Goal: Information Seeking & Learning: Find specific fact

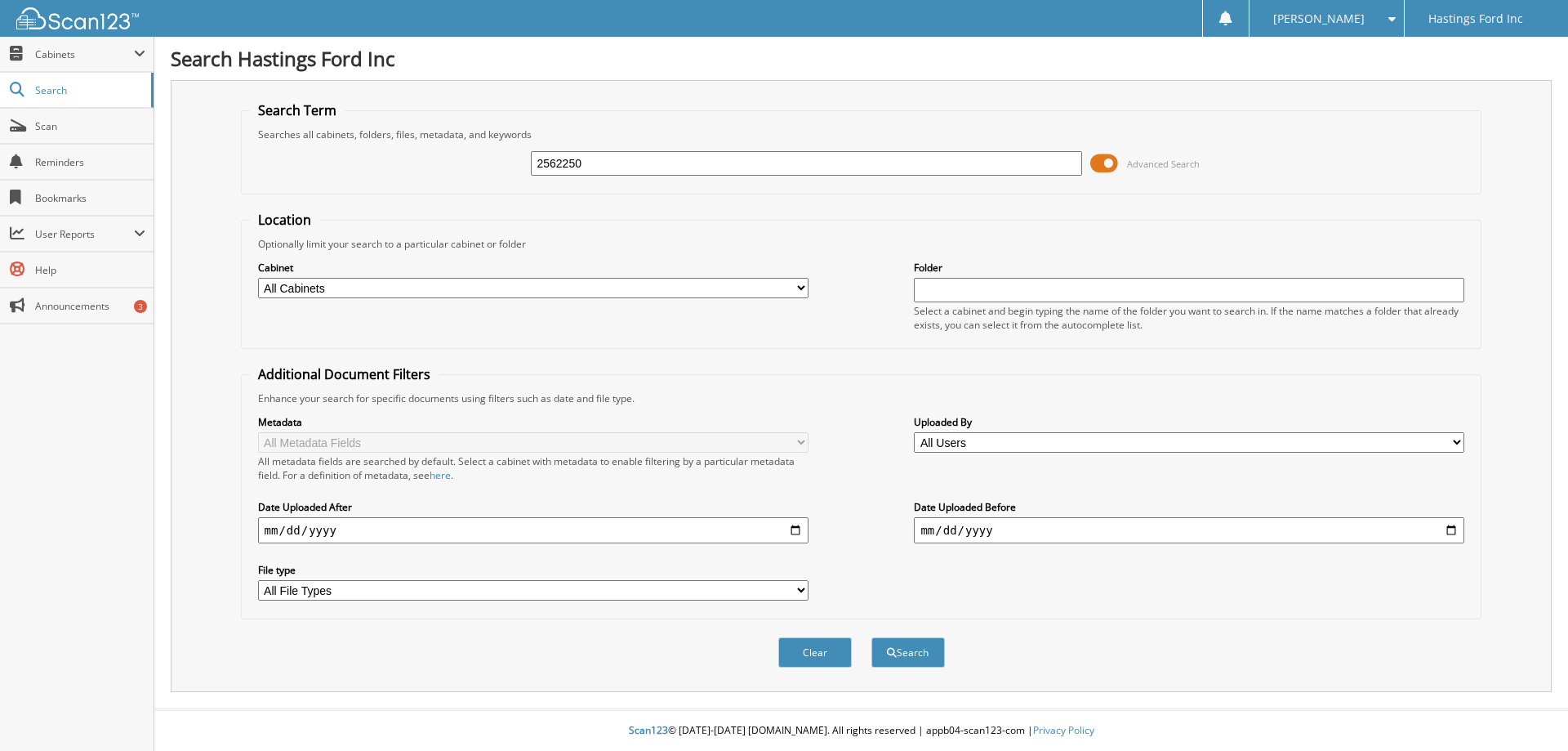
type input "2562250"
click at [871, 637] on button "Search" at bounding box center [908, 652] width 74 height 30
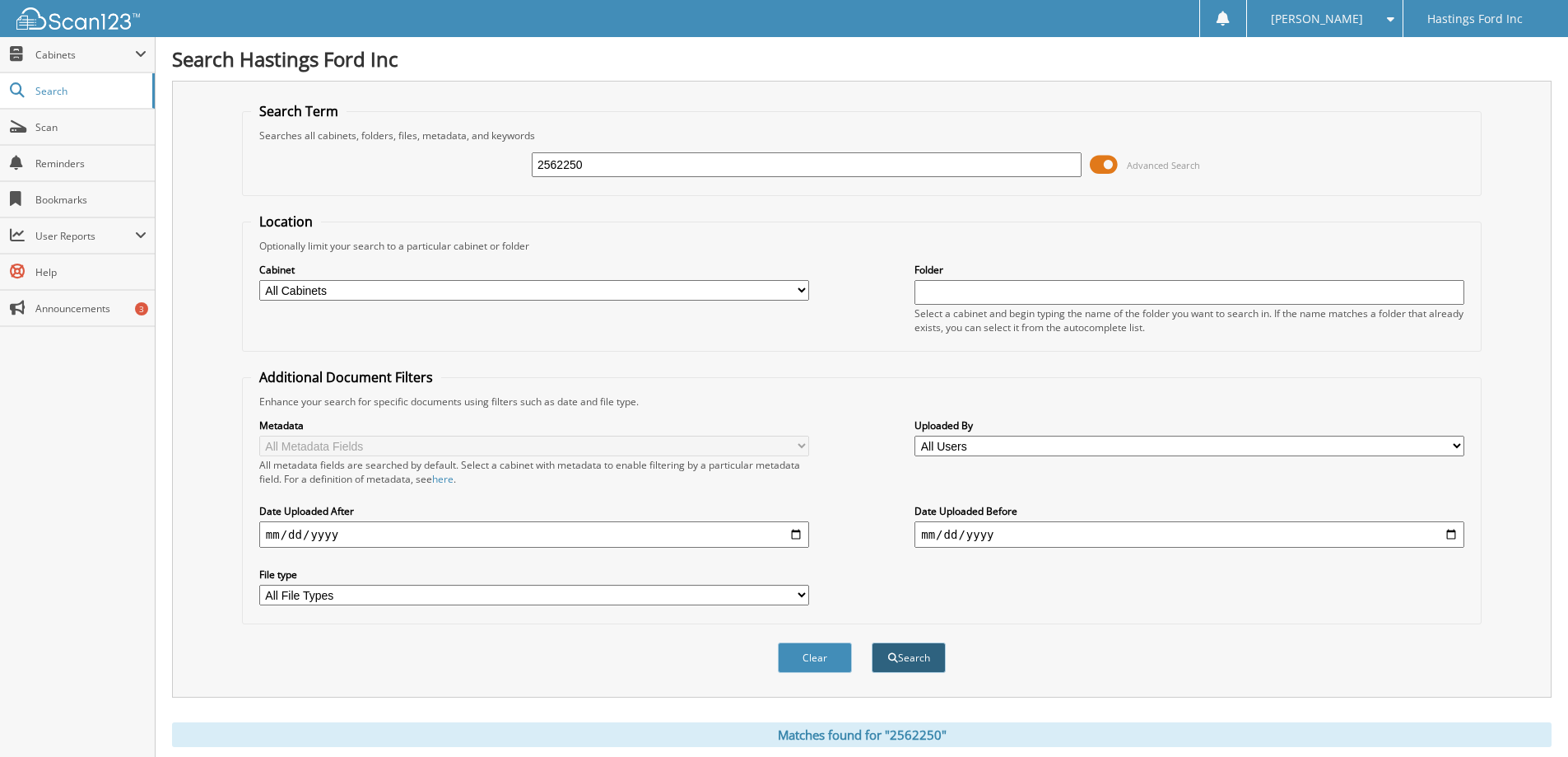
click at [914, 664] on button "Search" at bounding box center [909, 657] width 74 height 31
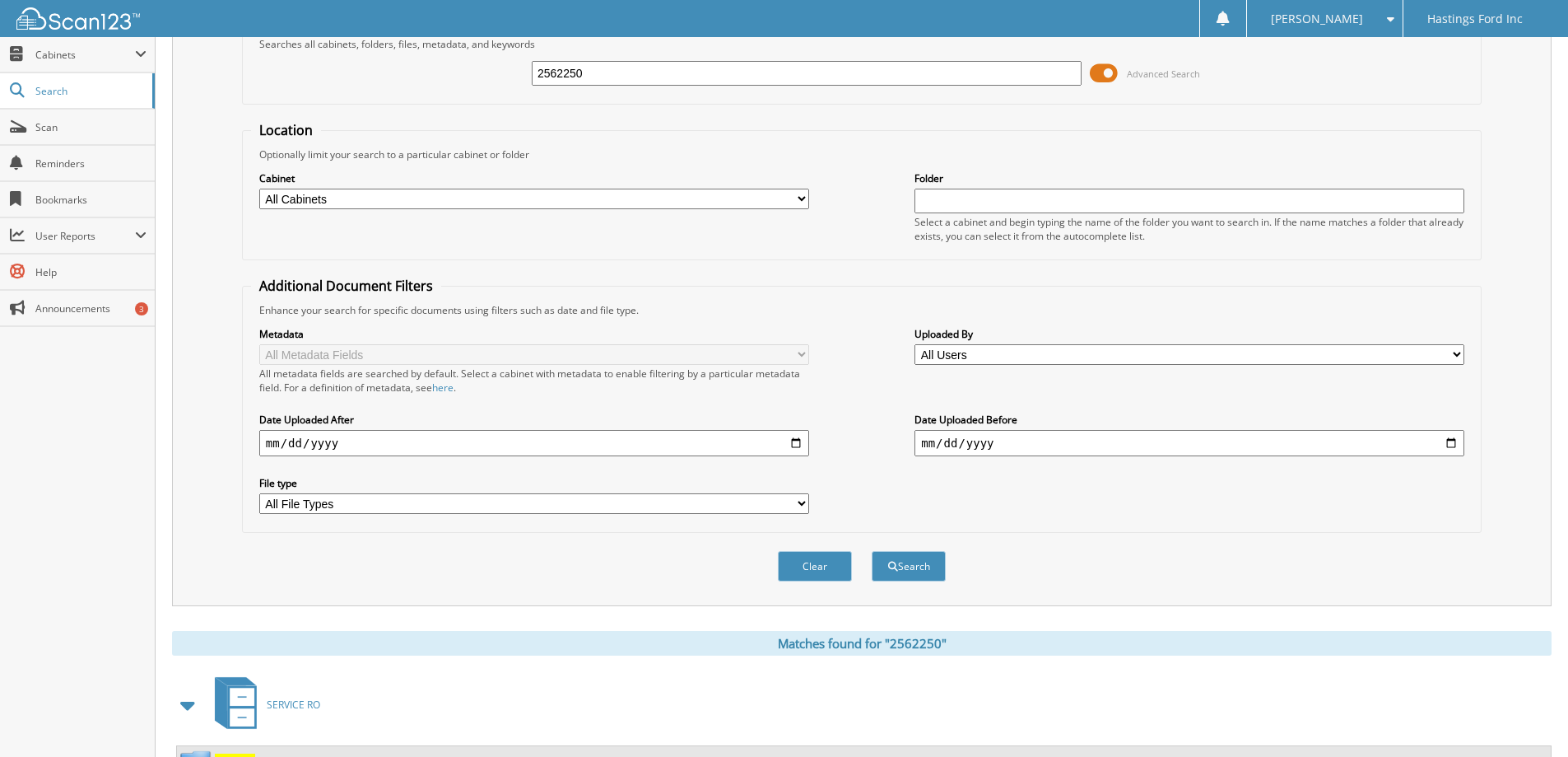
scroll to position [228, 0]
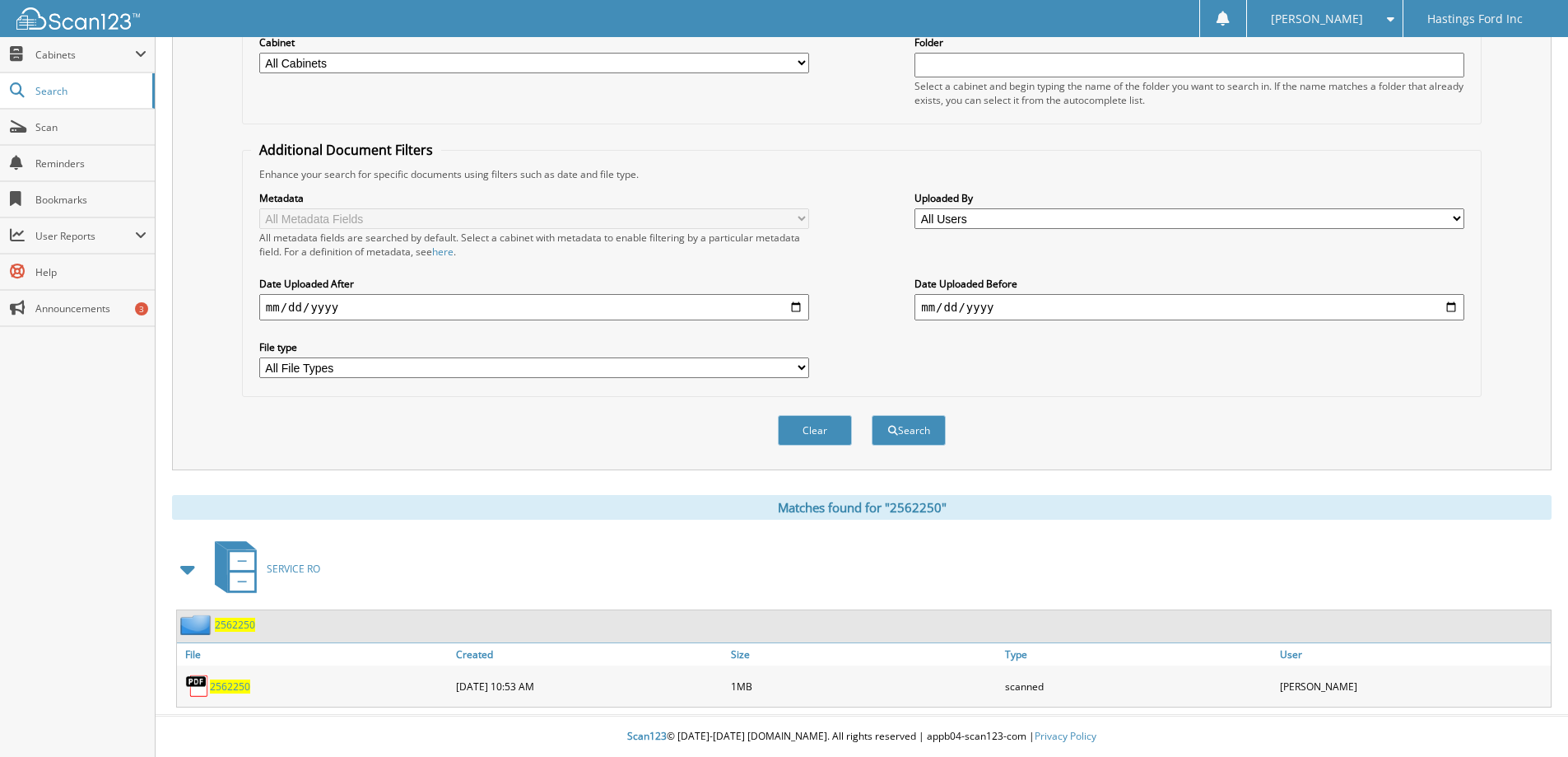
click at [224, 690] on span "2562250" at bounding box center [230, 686] width 40 height 14
